Goal: Task Accomplishment & Management: Use online tool/utility

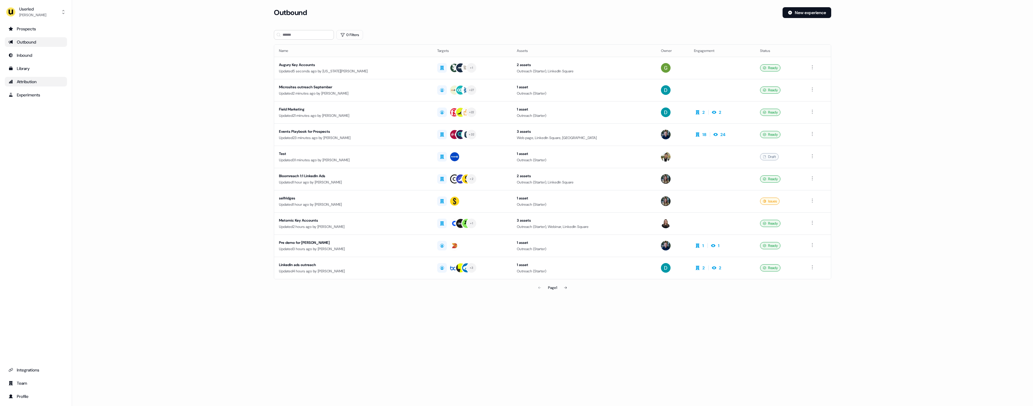
click at [34, 80] on div "Attribution" at bounding box center [35, 82] width 55 height 6
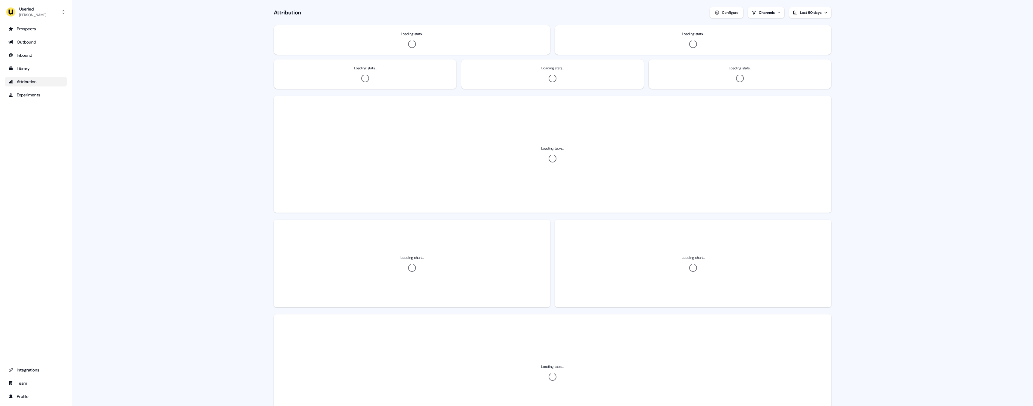
click at [39, 19] on div "Userled Ryan Hennessy Prospects Outbound Inbound Library Attribution Experiment…" at bounding box center [36, 203] width 72 height 406
click at [38, 14] on div "Ryan Hennessy" at bounding box center [32, 15] width 27 height 6
click at [38, 22] on div "Impersonate (Admin) Help documentation Feedback Logout" at bounding box center [35, 45] width 57 height 46
click at [38, 24] on div "Impersonate (Admin)" at bounding box center [35, 28] width 57 height 11
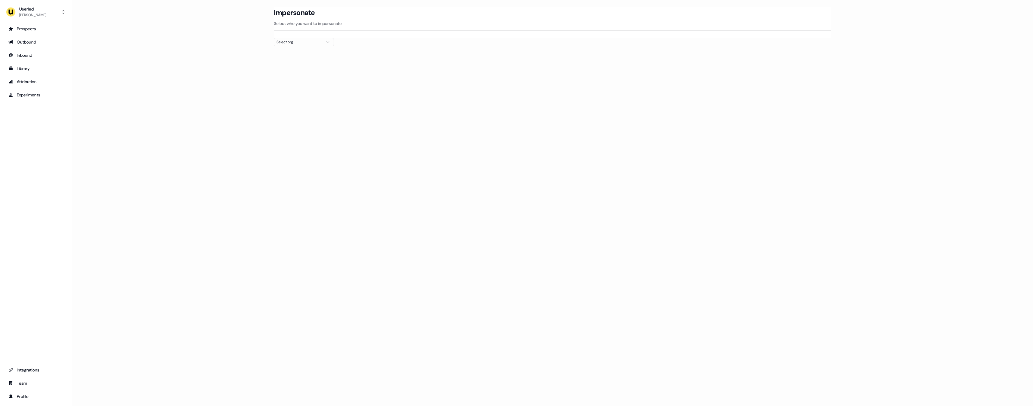
click at [304, 44] on div "Select org" at bounding box center [299, 42] width 45 height 6
type input "********"
click at [302, 64] on div "Secfense" at bounding box center [303, 64] width 59 height 10
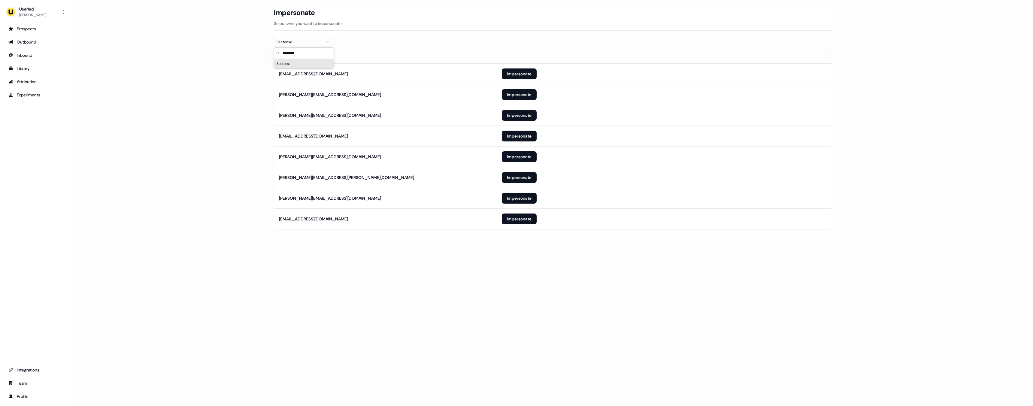
click at [402, 44] on section "Loading... Impersonate Select who you want to impersonate Secfense Email maisie…" at bounding box center [552, 126] width 577 height 239
click at [517, 200] on button "Impersonate" at bounding box center [519, 198] width 35 height 11
